Goal: Task Accomplishment & Management: Complete application form

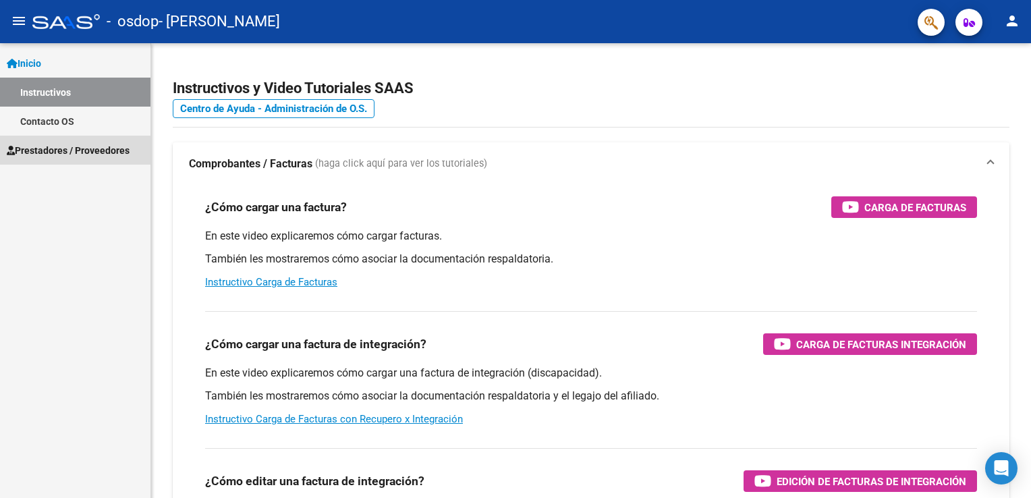
click at [65, 139] on link "Prestadores / Proveedores" at bounding box center [75, 150] width 150 height 29
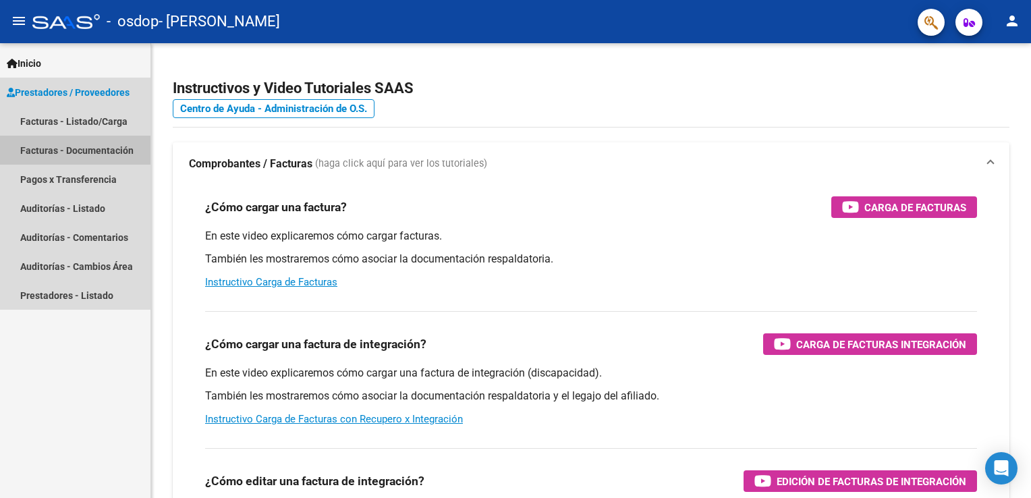
click at [50, 157] on link "Facturas - Documentación" at bounding box center [75, 150] width 150 height 29
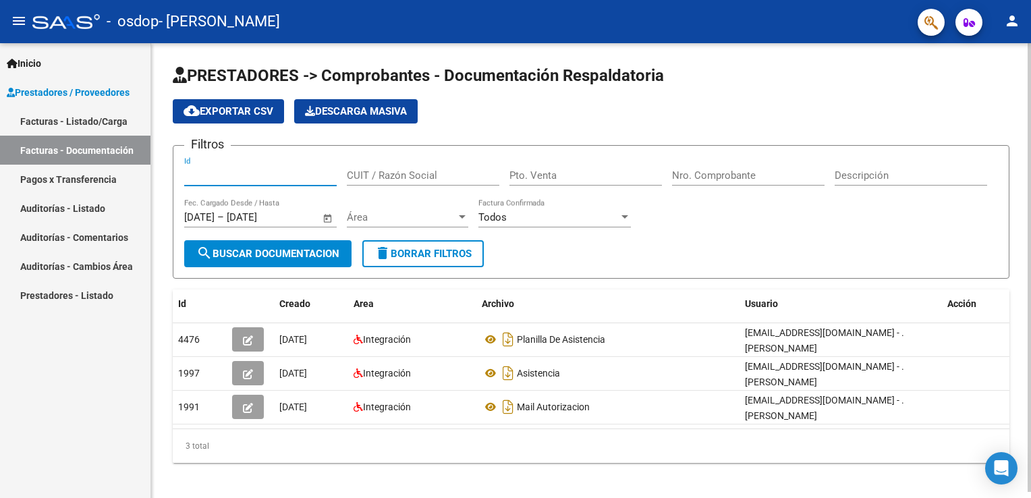
click at [229, 173] on input "Id" at bounding box center [260, 175] width 153 height 12
click at [346, 173] on div "Filtros Id CUIT / Razón Social Pto. Venta Nro. Comprobante Descripción [DATE] […" at bounding box center [591, 199] width 814 height 84
click at [352, 173] on input "CUIT / Razón Social" at bounding box center [423, 175] width 153 height 12
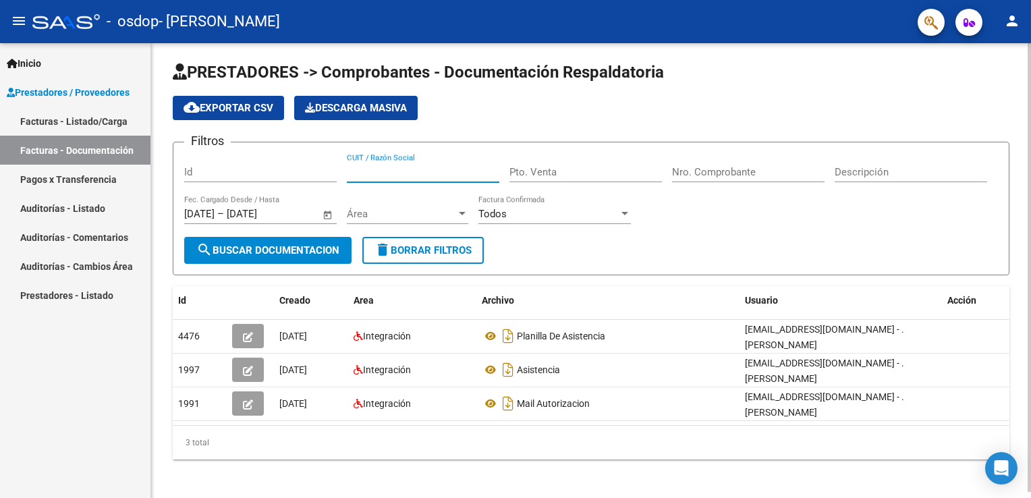
scroll to position [5, 0]
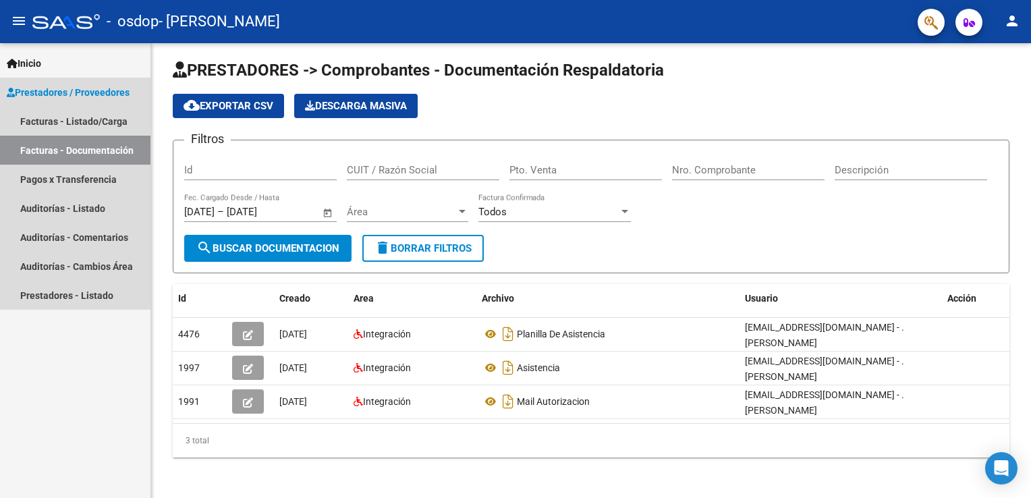
click at [120, 94] on span "Prestadores / Proveedores" at bounding box center [68, 92] width 123 height 15
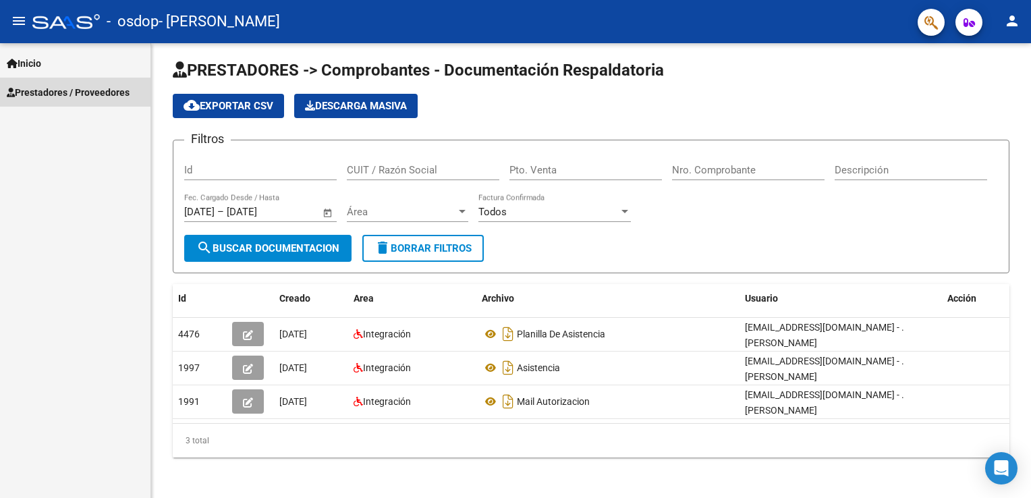
click at [120, 94] on span "Prestadores / Proveedores" at bounding box center [68, 92] width 123 height 15
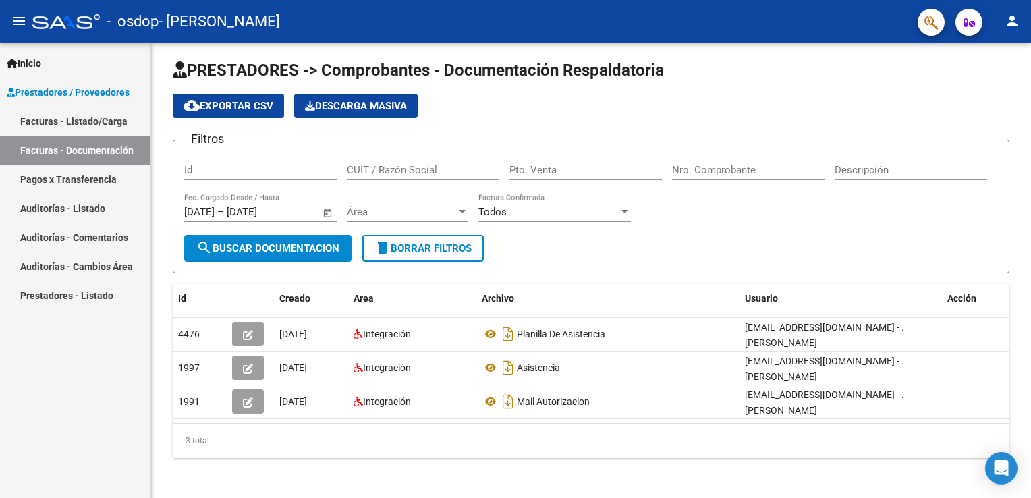
click at [70, 126] on link "Facturas - Listado/Carga" at bounding box center [75, 121] width 150 height 29
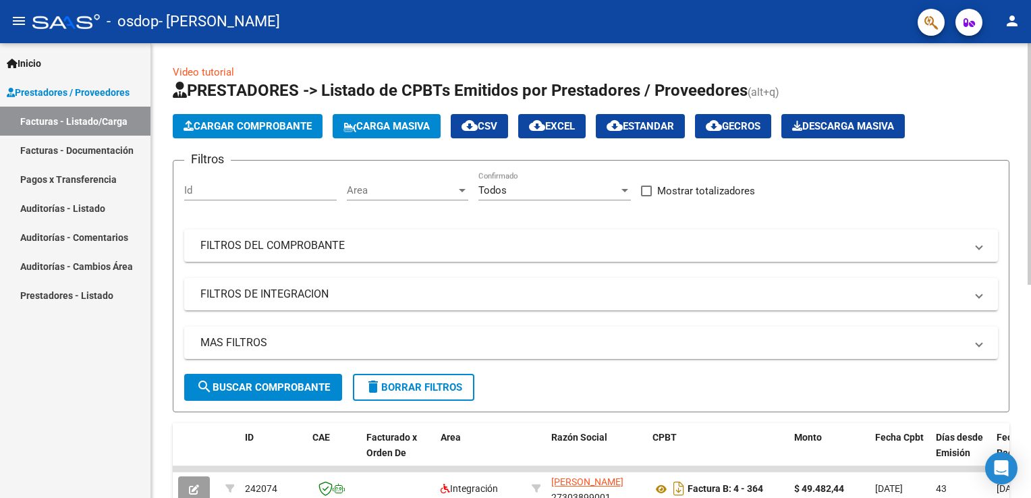
click at [255, 131] on span "Cargar Comprobante" at bounding box center [248, 126] width 128 height 12
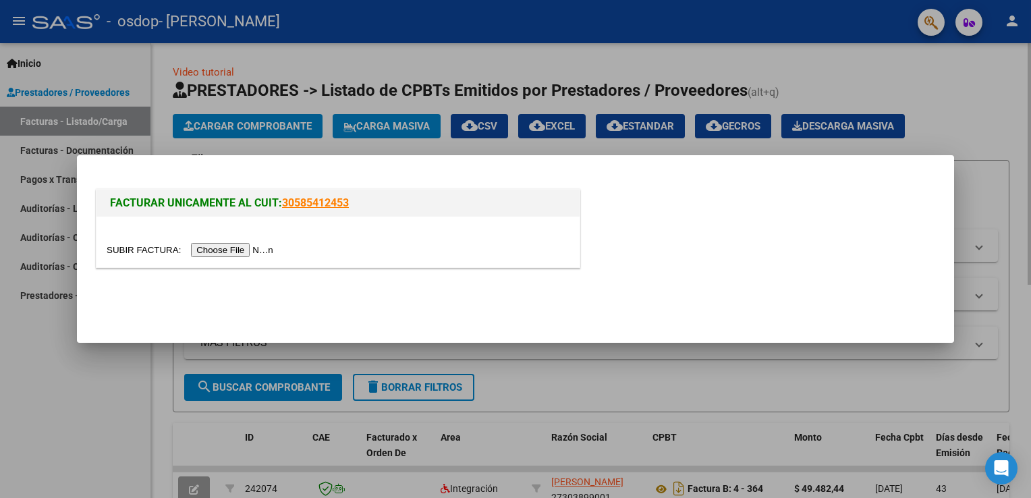
click at [255, 131] on div at bounding box center [515, 249] width 1031 height 498
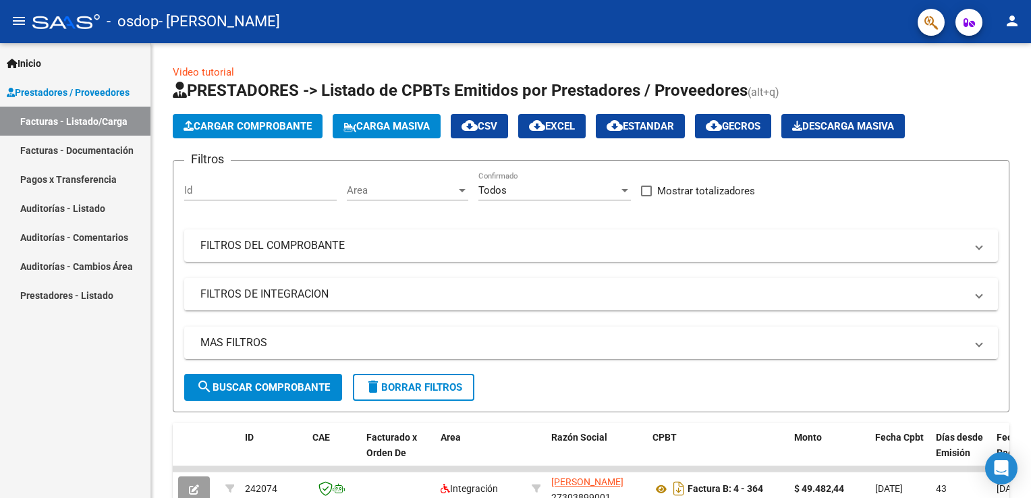
click at [282, 131] on span "Cargar Comprobante" at bounding box center [248, 126] width 128 height 12
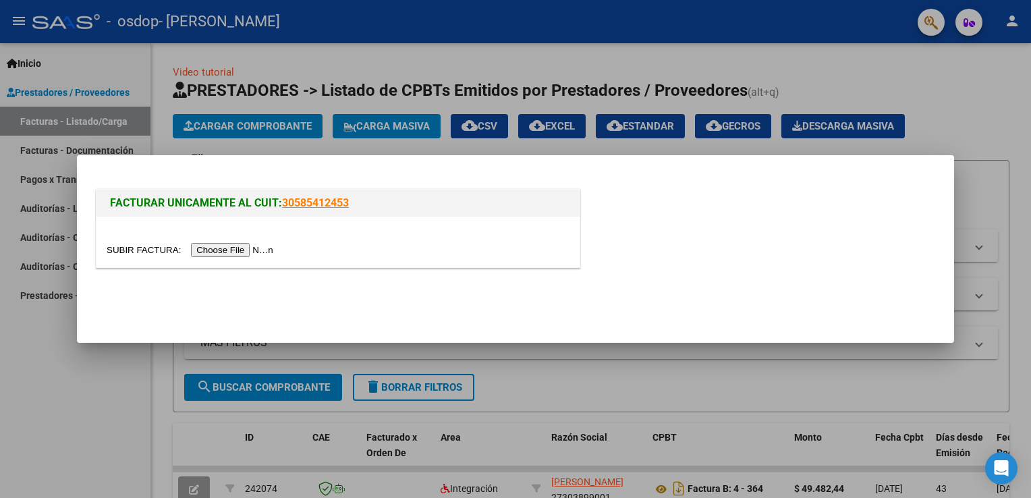
click at [217, 248] on input "file" at bounding box center [192, 250] width 171 height 14
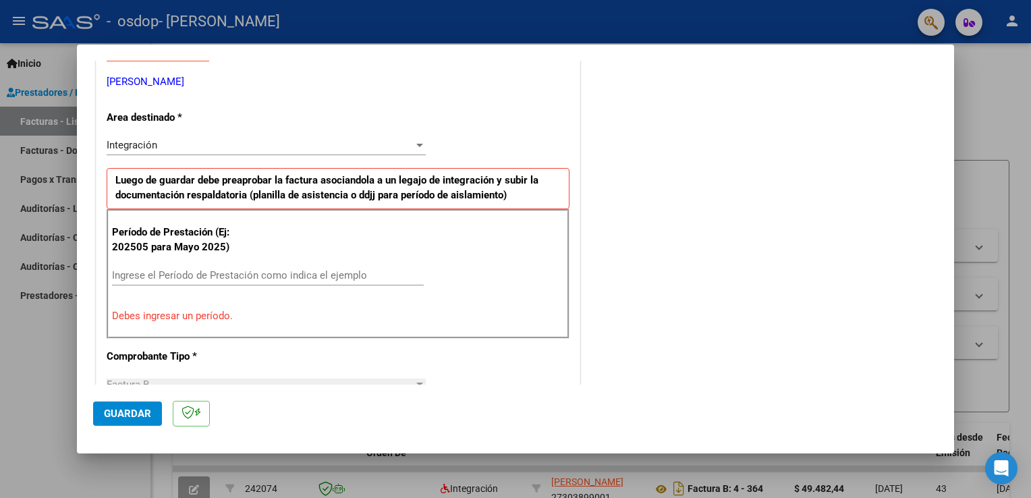
scroll to position [270, 0]
click at [195, 270] on input "Ingrese el Período de Prestación como indica el ejemplo" at bounding box center [268, 275] width 312 height 12
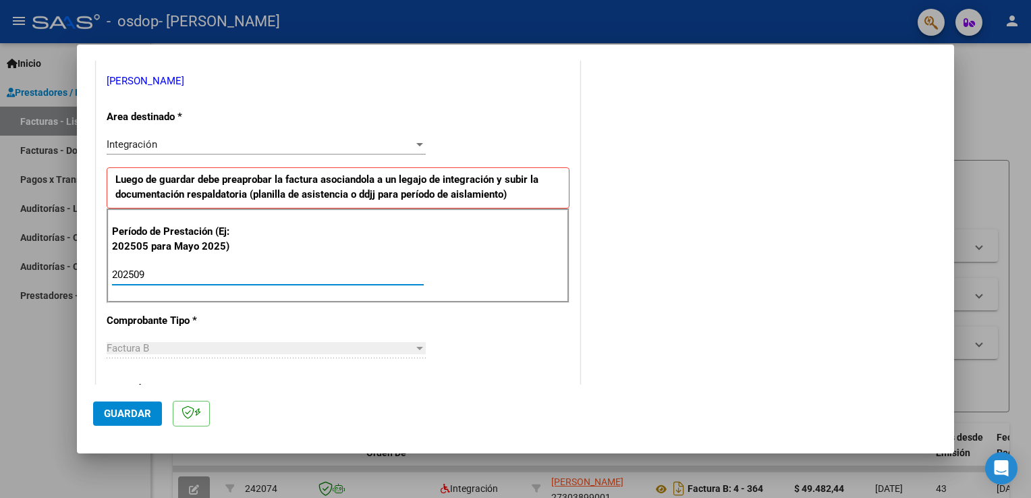
type input "202509"
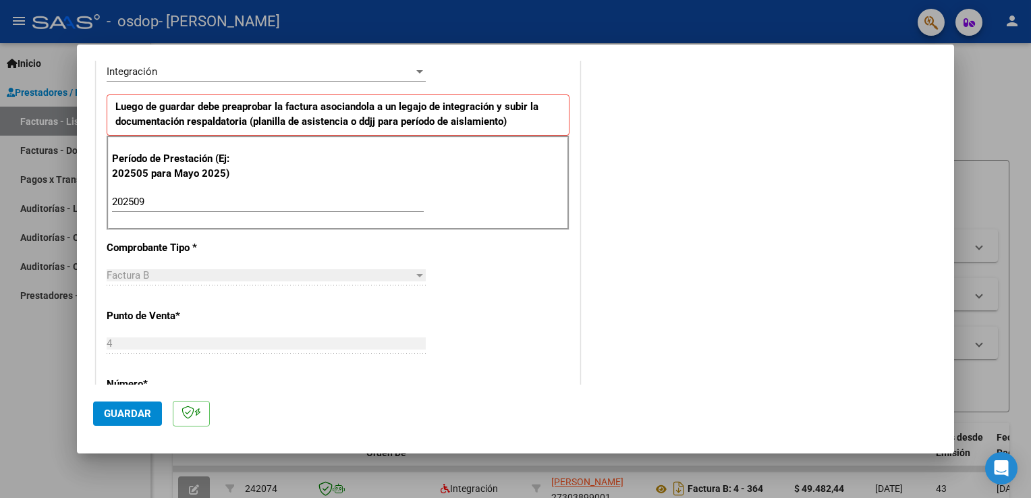
scroll to position [405, 0]
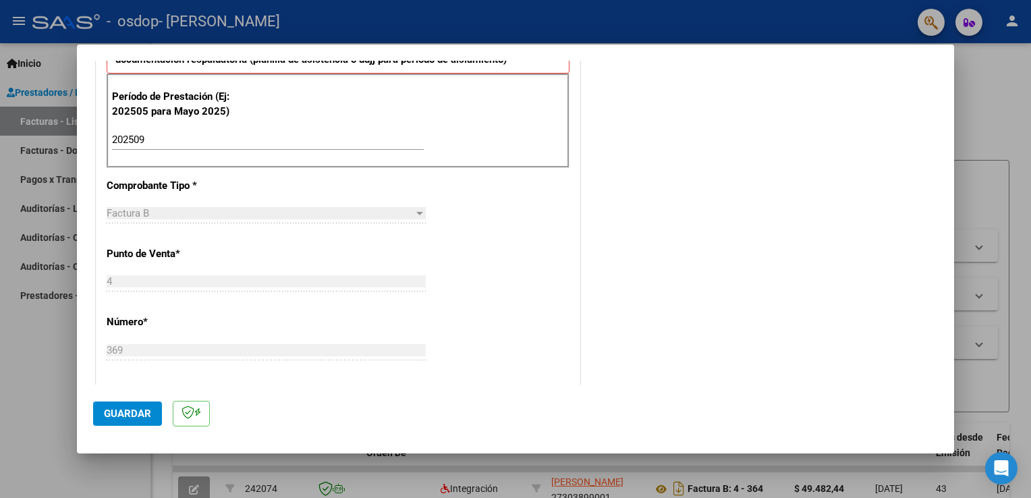
click at [195, 216] on div "Factura B" at bounding box center [260, 213] width 307 height 12
click at [192, 213] on div "Factura B" at bounding box center [260, 213] width 307 height 12
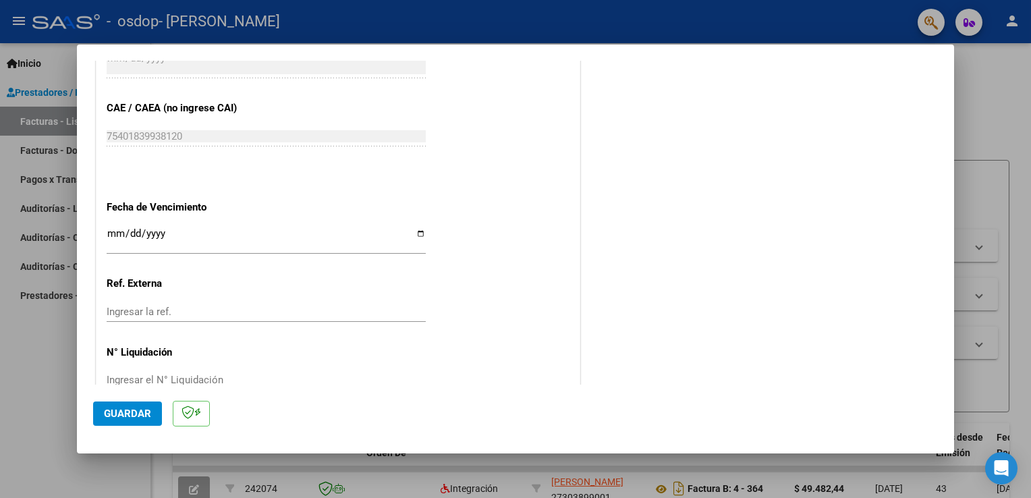
scroll to position [862, 0]
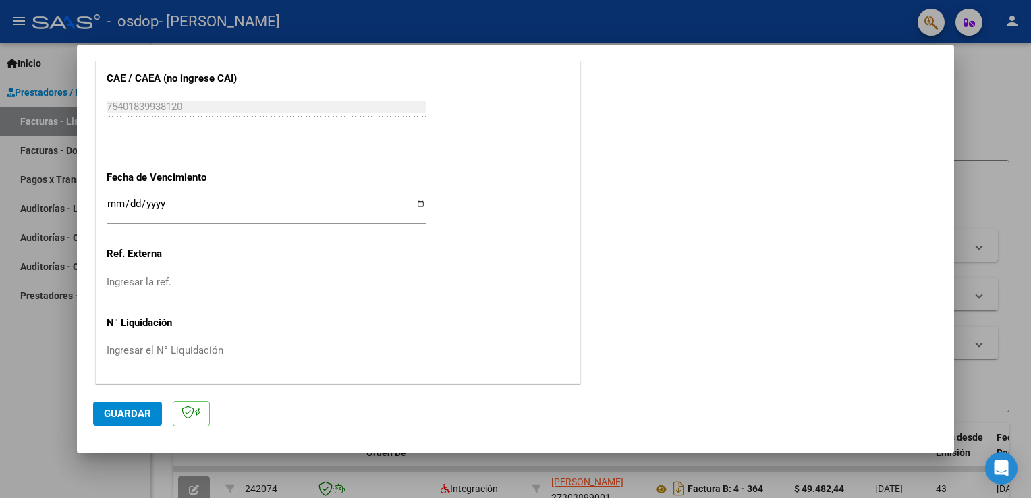
click at [192, 213] on input "Ingresar la fecha" at bounding box center [266, 209] width 319 height 22
click at [138, 411] on span "Guardar" at bounding box center [127, 414] width 47 height 12
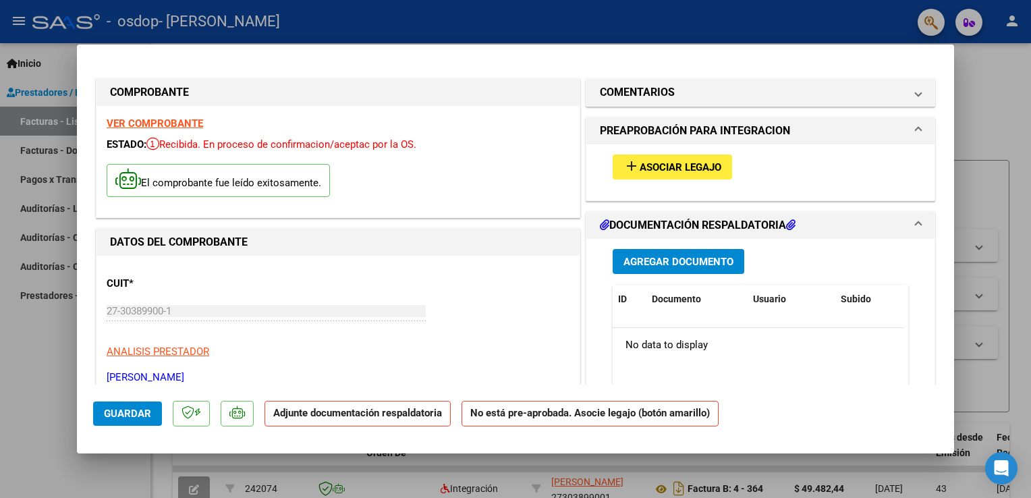
scroll to position [0, 0]
click at [676, 266] on span "Agregar Documento" at bounding box center [679, 262] width 110 height 12
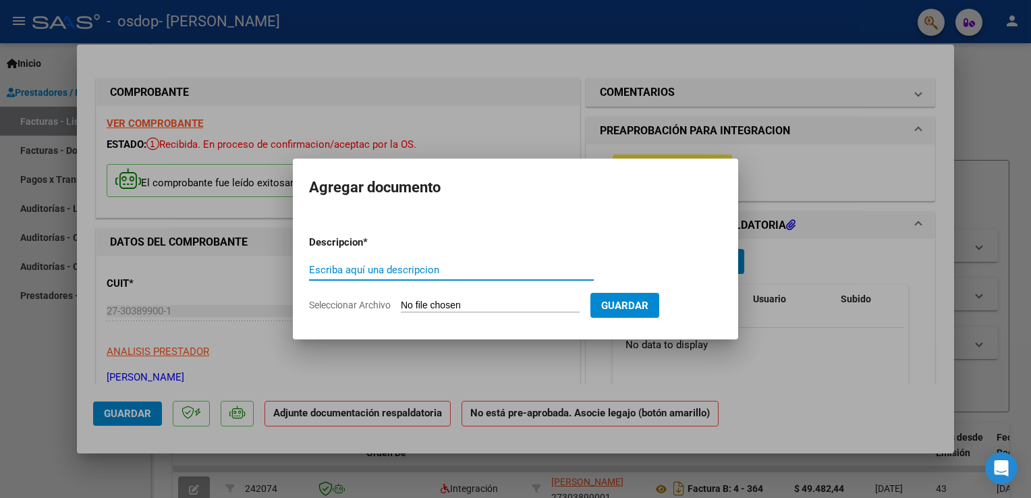
click at [424, 308] on input "Seleccionar Archivo" at bounding box center [490, 306] width 179 height 13
type input "C:\fakepath\asistencia [PERSON_NAME] septiembre.pdf"
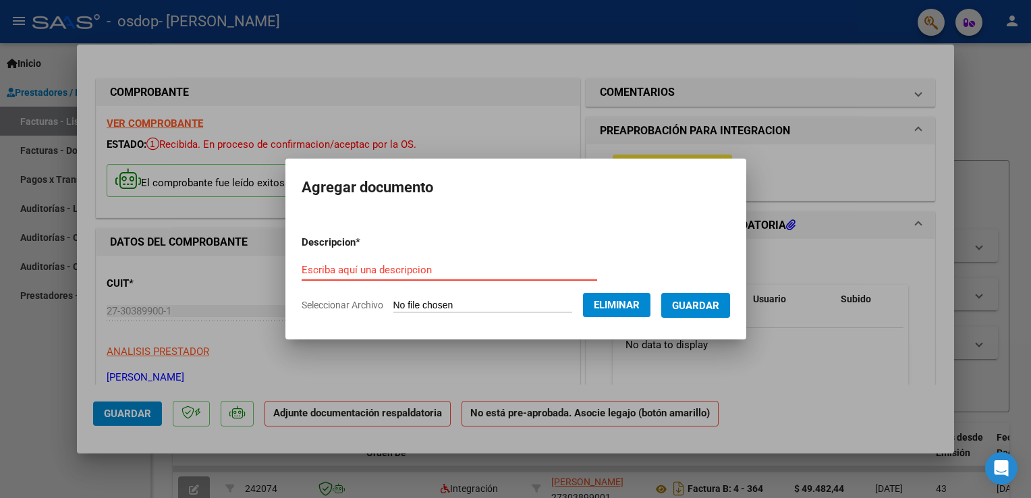
click at [302, 265] on input "Escriba aquí una descripcion" at bounding box center [450, 270] width 296 height 12
type input "A"
type input "PLANILLA DE ASISTENCIA"
click at [719, 298] on button "Guardar" at bounding box center [695, 305] width 69 height 25
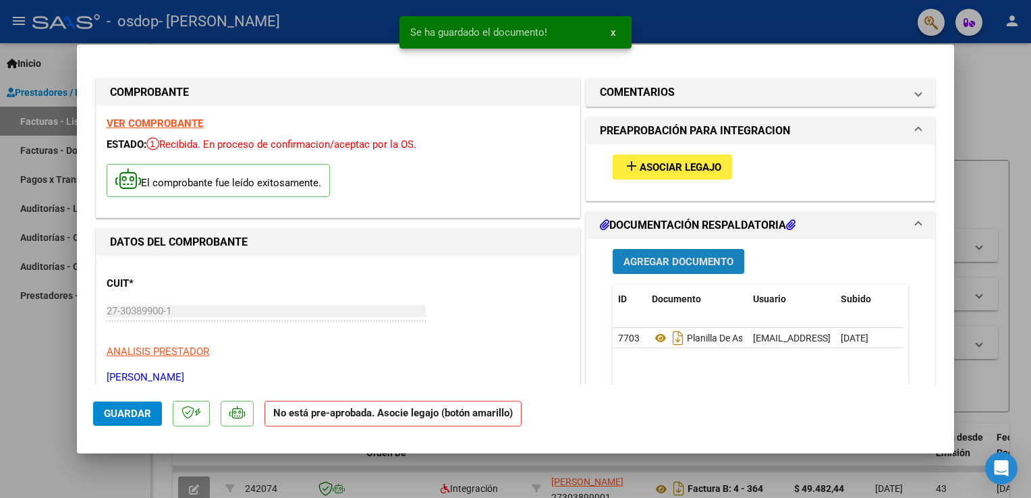
click at [701, 267] on span "Agregar Documento" at bounding box center [679, 262] width 110 height 12
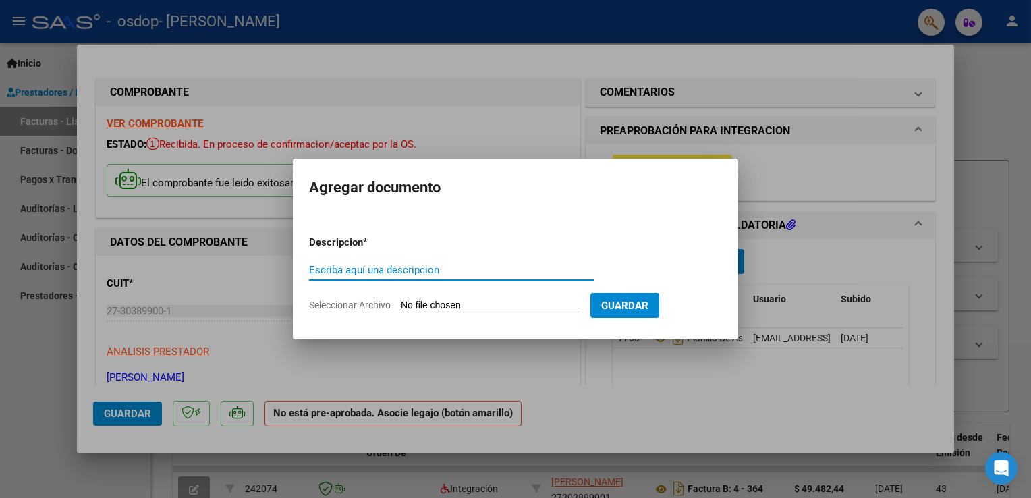
click at [557, 304] on input "Seleccionar Archivo" at bounding box center [490, 306] width 179 height 13
type input "C:\fakepath\mail autorizacion [PERSON_NAME] .png"
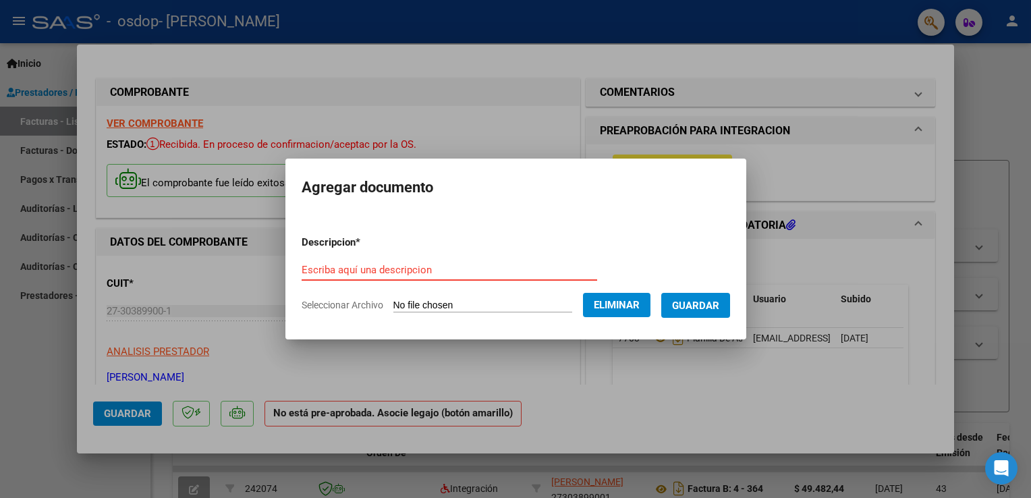
click at [437, 271] on input "Escriba aquí una descripcion" at bounding box center [450, 270] width 296 height 12
type input "AUTORIZACION"
click at [699, 295] on button "Guardar" at bounding box center [695, 305] width 69 height 25
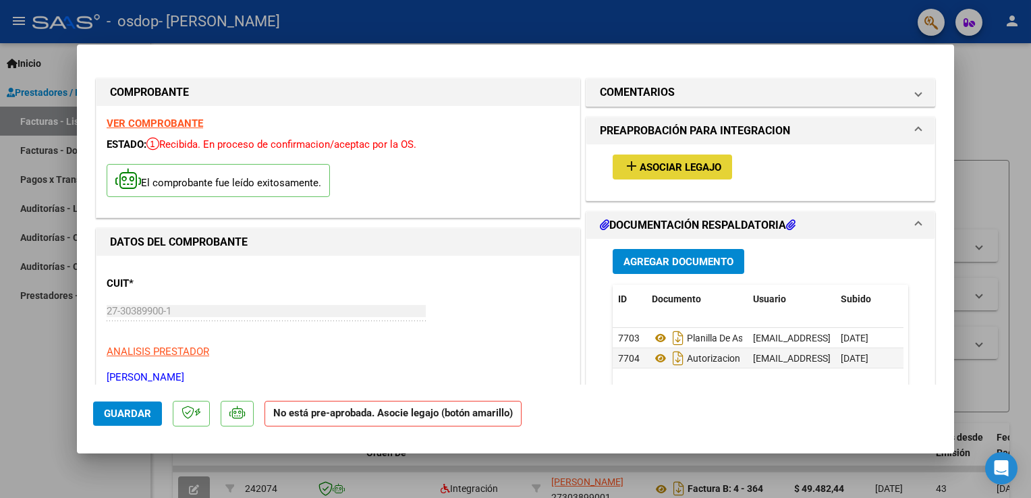
click at [644, 162] on span "Asociar Legajo" at bounding box center [681, 167] width 82 height 12
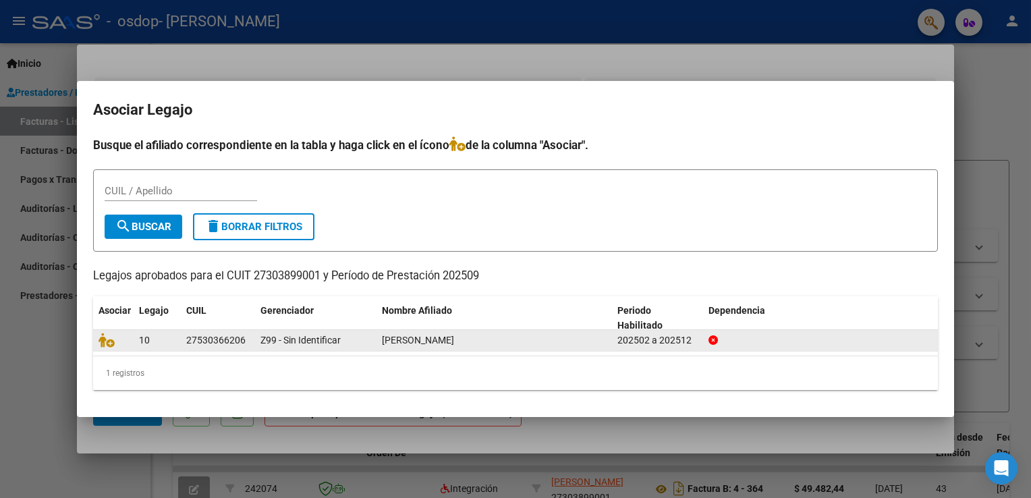
click at [103, 348] on datatable-body-cell at bounding box center [113, 340] width 40 height 21
click at [109, 344] on icon at bounding box center [107, 340] width 16 height 15
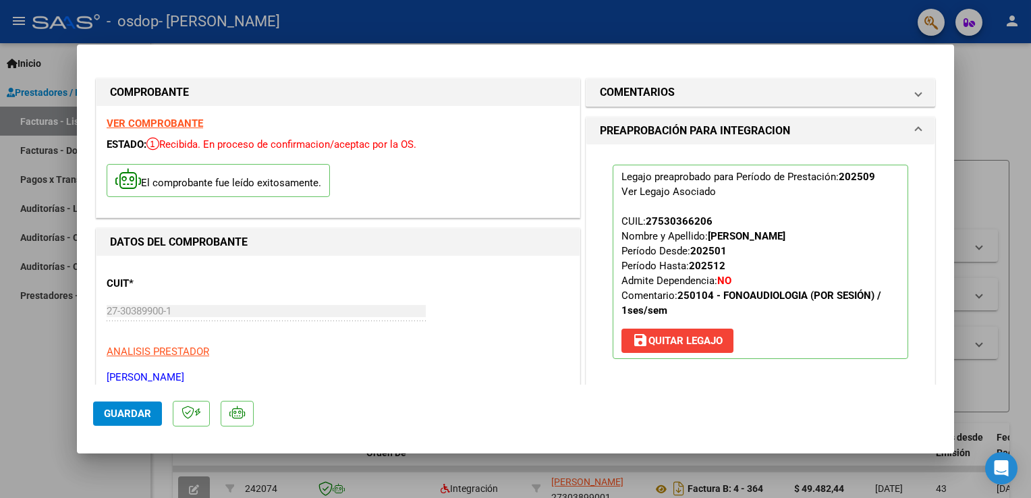
click at [911, 133] on mat-expansion-panel-header "PREAPROBACIÓN PARA INTEGRACION" at bounding box center [760, 130] width 348 height 27
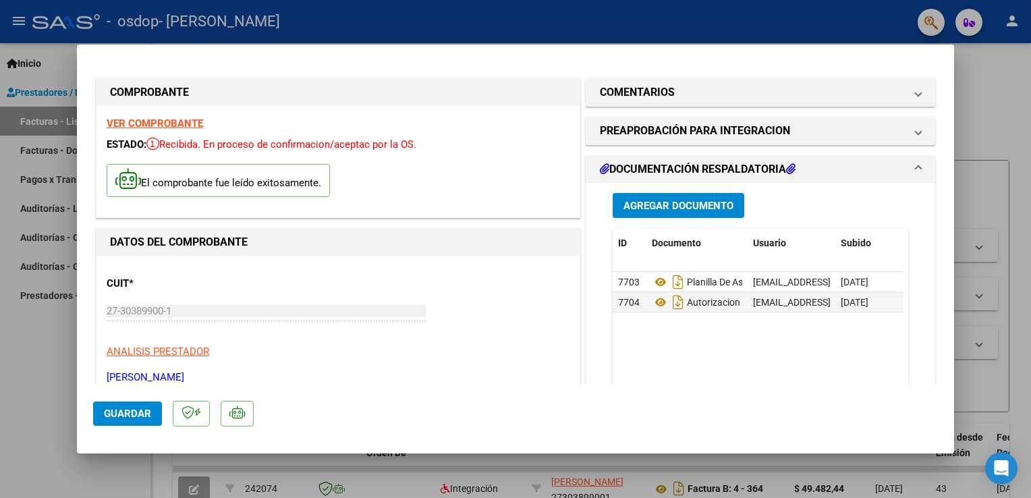
click at [902, 167] on span "DOCUMENTACIÓN RESPALDATORIA" at bounding box center [758, 169] width 316 height 16
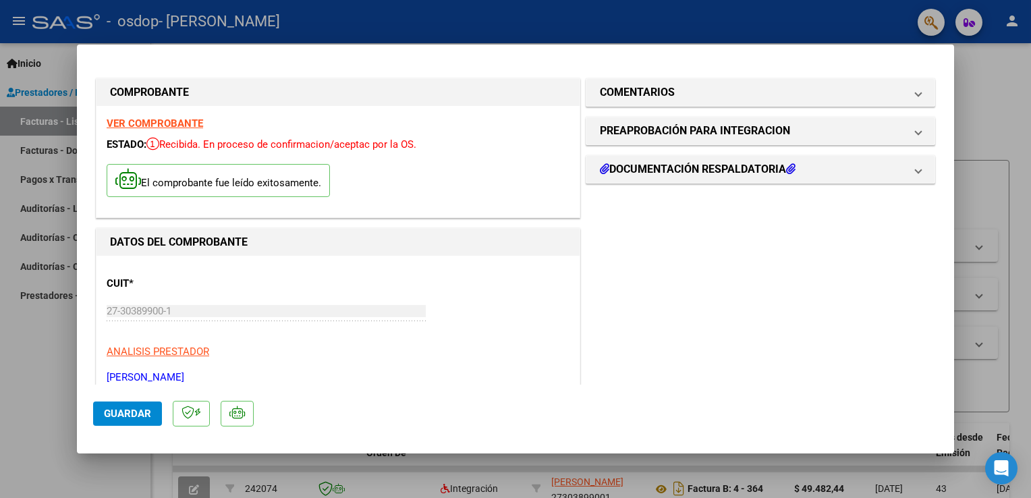
click at [135, 417] on span "Guardar" at bounding box center [127, 414] width 47 height 12
click at [1004, 107] on div at bounding box center [515, 249] width 1031 height 498
type input "$ 0,00"
